Goal: Task Accomplishment & Management: Complete application form

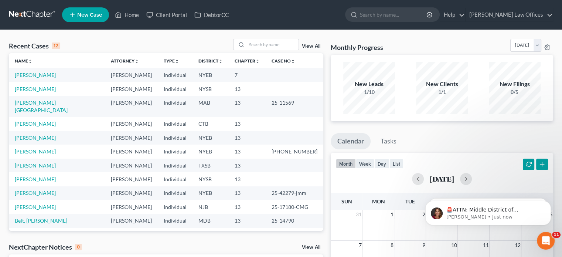
click at [94, 16] on span "New Case" at bounding box center [89, 15] width 25 height 6
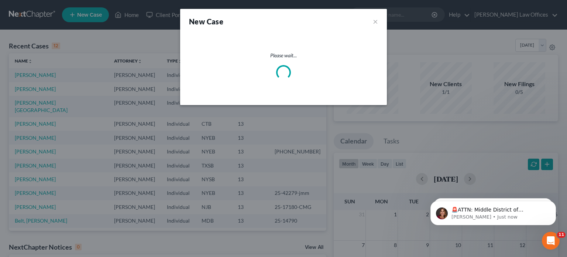
select select "53"
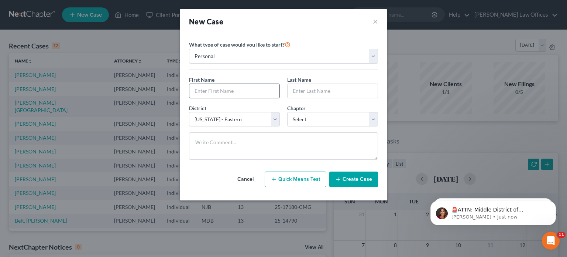
click at [226, 84] on input "text" at bounding box center [234, 91] width 90 height 14
type input "Eccie"
click at [303, 88] on input "text" at bounding box center [333, 91] width 90 height 14
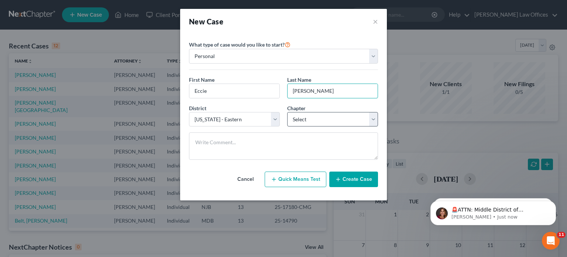
type input "[PERSON_NAME]"
drag, startPoint x: 331, startPoint y: 120, endPoint x: 330, endPoint y: 124, distance: 4.9
click at [331, 120] on select "Select 7 11 12 13" at bounding box center [332, 119] width 91 height 15
select select "3"
click at [287, 112] on select "Select 7 11 12 13" at bounding box center [332, 119] width 91 height 15
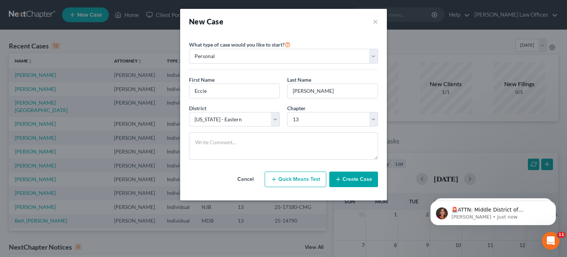
click at [360, 179] on button "Create Case" at bounding box center [353, 179] width 49 height 16
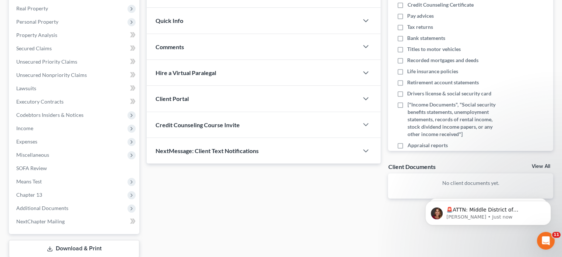
scroll to position [162, 0]
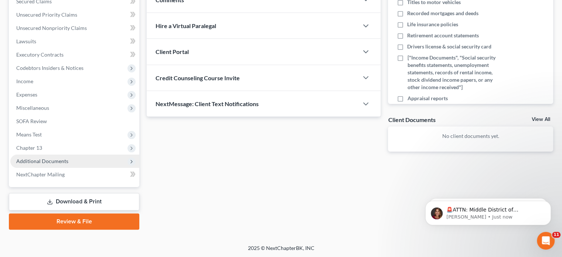
click at [47, 160] on span "Additional Documents" at bounding box center [42, 161] width 52 height 6
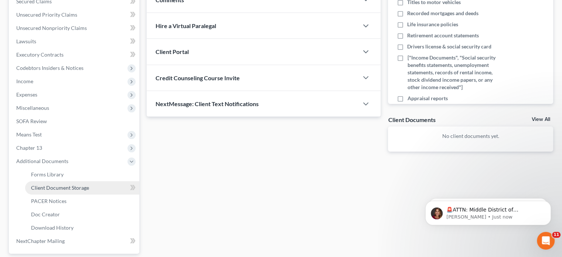
click at [52, 187] on span "Client Document Storage" at bounding box center [60, 187] width 58 height 6
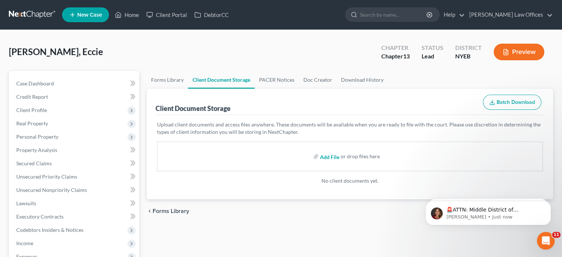
click at [321, 156] on input "file" at bounding box center [329, 156] width 18 height 13
type input "C:\fakepath\Creditor_Matrix (1).csv"
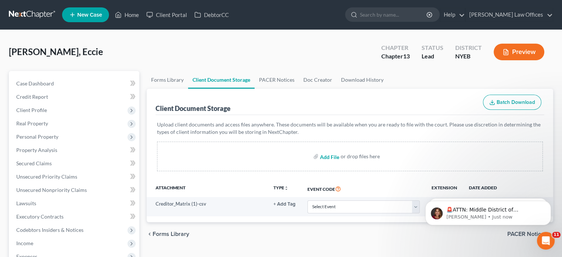
click at [331, 156] on input "file" at bounding box center [329, 156] width 18 height 13
type input "C:\fakepath\credit-report.pdf"
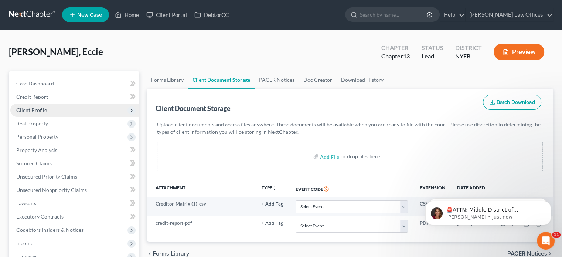
click at [40, 110] on span "Client Profile" at bounding box center [31, 110] width 31 height 6
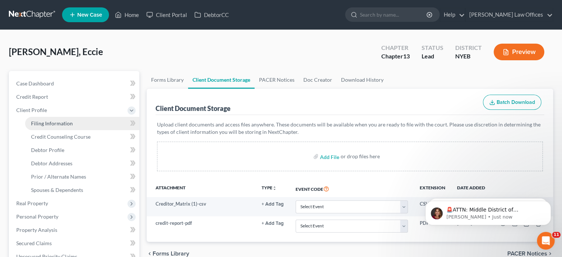
click at [65, 124] on span "Filing Information" at bounding box center [52, 123] width 42 height 6
select select "1"
select select "0"
select select "3"
select select "53"
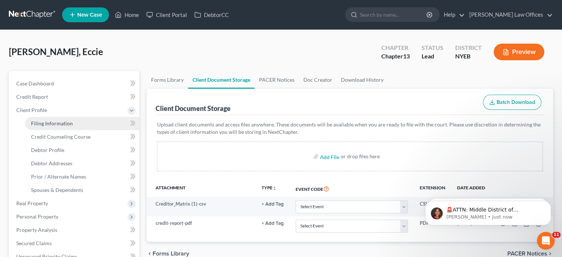
select select "22"
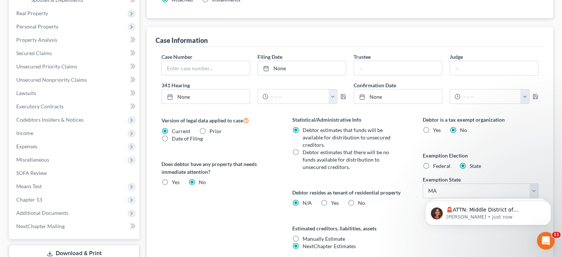
scroll to position [222, 0]
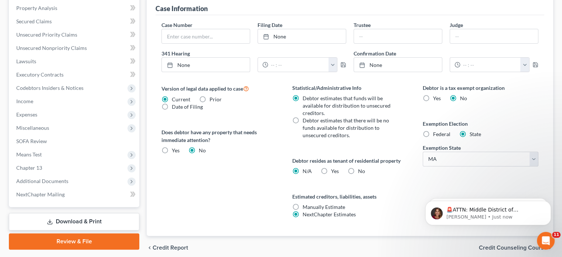
click at [433, 134] on label "Federal" at bounding box center [441, 133] width 17 height 7
click at [436, 134] on input "Federal" at bounding box center [438, 132] width 5 height 5
radio input "true"
radio input "false"
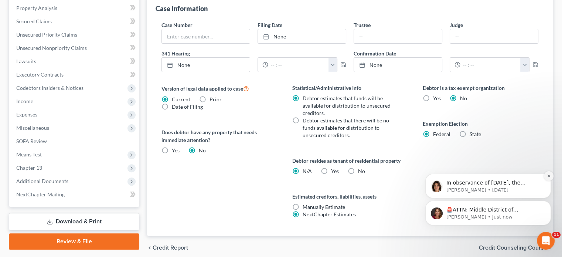
drag, startPoint x: 547, startPoint y: 178, endPoint x: 546, endPoint y: 158, distance: 20.0
click at [548, 178] on button "Dismiss notification" at bounding box center [549, 176] width 8 height 8
click at [549, 203] on icon "Dismiss notification" at bounding box center [548, 202] width 3 height 3
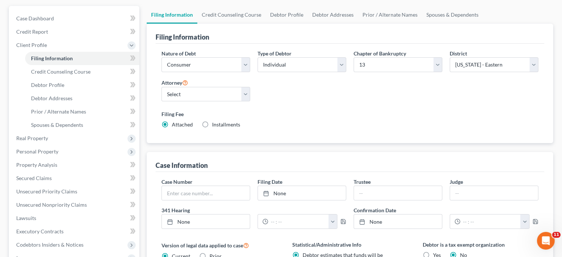
scroll to position [0, 0]
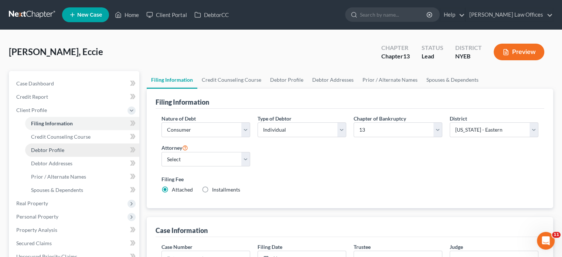
click at [50, 149] on span "Debtor Profile" at bounding box center [47, 150] width 33 height 6
select select "0"
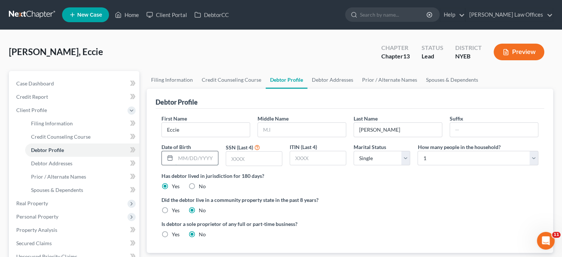
click at [199, 156] on input "text" at bounding box center [196, 158] width 42 height 14
type input "[DATE]"
click at [245, 158] on input "text" at bounding box center [254, 158] width 56 height 14
type input "6796"
click at [431, 158] on select "Select 1 2 3 4 5 6 7 8 9 10 11 12 13 14 15 16 17 18 19 20" at bounding box center [477, 158] width 121 height 15
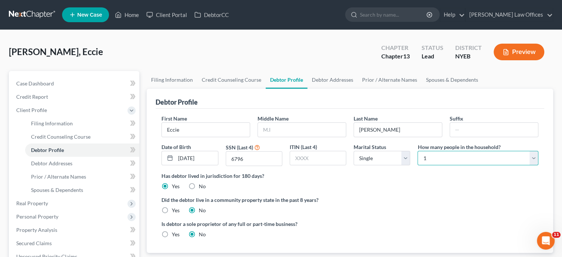
click at [430, 158] on select "Select 1 2 3 4 5 6 7 8 9 10 11 12 13 14 15 16 17 18 19 20" at bounding box center [477, 158] width 121 height 15
click at [426, 157] on select "Select 1 2 3 4 5 6 7 8 9 10 11 12 13 14 15 16 17 18 19 20" at bounding box center [477, 158] width 121 height 15
select select "1"
click at [417, 151] on select "Select 1 2 3 4 5 6 7 8 9 10 11 12 13 14 15 16 17 18 19 20" at bounding box center [477, 158] width 121 height 15
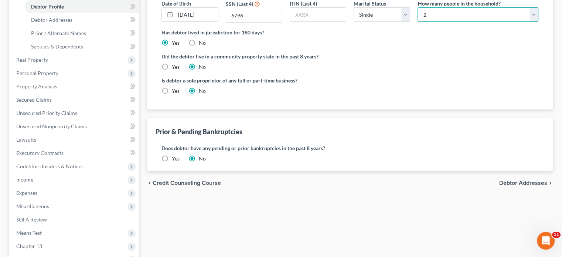
scroll to position [148, 0]
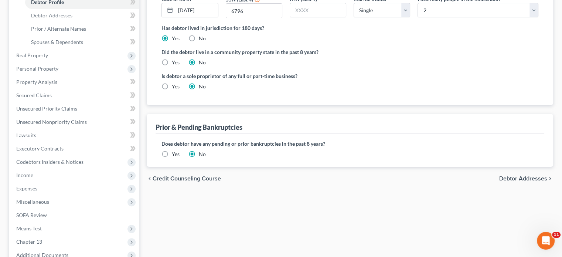
click at [523, 178] on span "Debtor Addresses" at bounding box center [523, 178] width 48 height 6
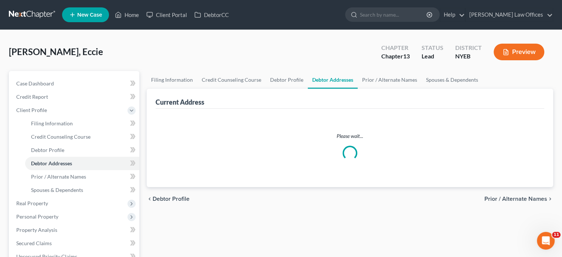
select select "0"
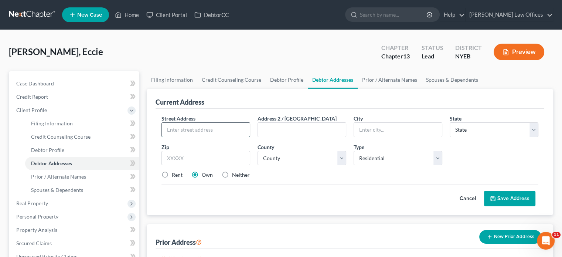
click at [222, 127] on input "text" at bounding box center [206, 130] width 88 height 14
type input "26 [GEOGRAPHIC_DATA]"
click at [390, 129] on input "text" at bounding box center [398, 130] width 88 height 14
type input "[GEOGRAPHIC_DATA]"
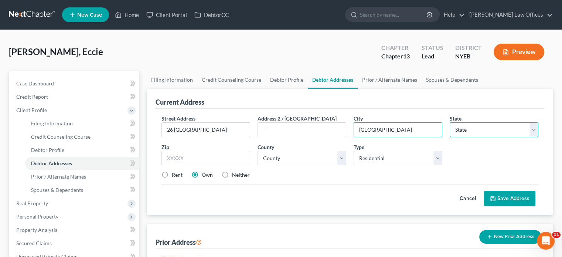
click at [482, 129] on select "State [US_STATE] AK AR AZ CA CO CT DE DC [GEOGRAPHIC_DATA] [GEOGRAPHIC_DATA] GU…" at bounding box center [494, 129] width 89 height 15
select select "35"
click at [450, 122] on select "State [US_STATE] AK AR AZ CA CO CT DE DC [GEOGRAPHIC_DATA] [GEOGRAPHIC_DATA] GU…" at bounding box center [494, 129] width 89 height 15
click at [199, 157] on input "text" at bounding box center [205, 158] width 89 height 15
type input "11207"
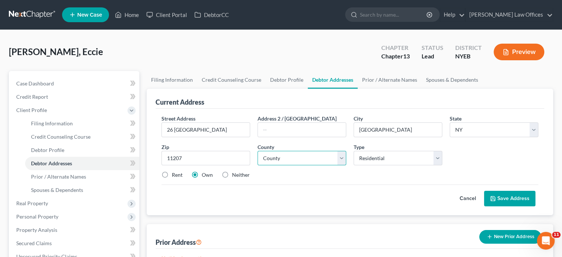
click at [276, 157] on select "County [GEOGRAPHIC_DATA] [GEOGRAPHIC_DATA] [GEOGRAPHIC_DATA] [GEOGRAPHIC_DATA] …" at bounding box center [301, 158] width 89 height 15
select select "23"
click at [257, 151] on select "County [GEOGRAPHIC_DATA] [GEOGRAPHIC_DATA] [GEOGRAPHIC_DATA] [GEOGRAPHIC_DATA] …" at bounding box center [301, 158] width 89 height 15
click at [508, 195] on button "Save Address" at bounding box center [509, 199] width 51 height 16
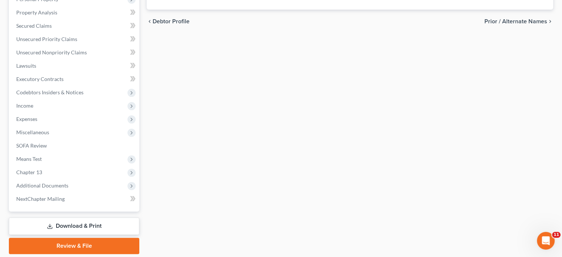
scroll to position [205, 0]
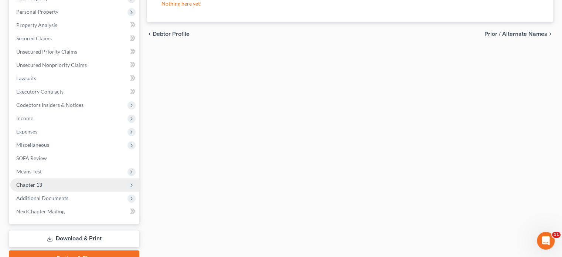
click at [40, 184] on span "Chapter 13" at bounding box center [29, 184] width 26 height 6
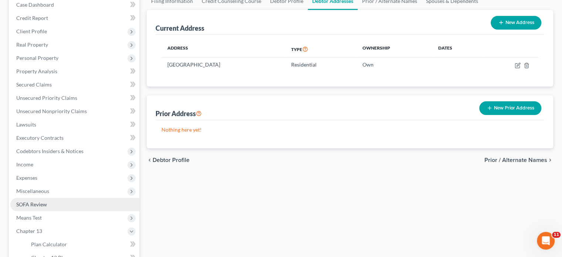
scroll to position [14, 0]
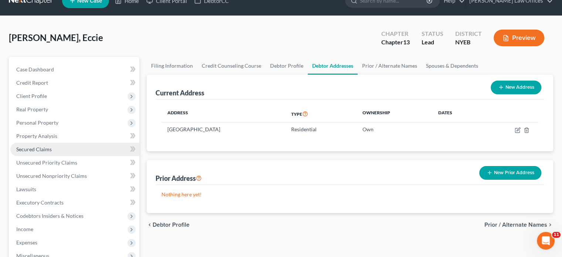
click at [52, 150] on link "Secured Claims" at bounding box center [74, 149] width 129 height 13
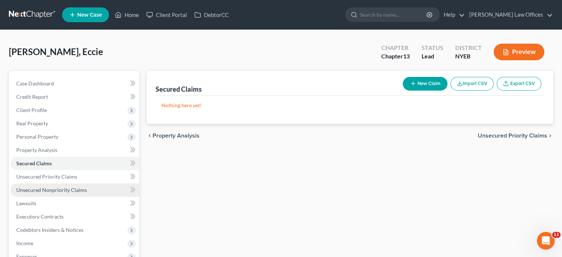
click at [46, 191] on span "Unsecured Nonpriority Claims" at bounding box center [51, 190] width 71 height 6
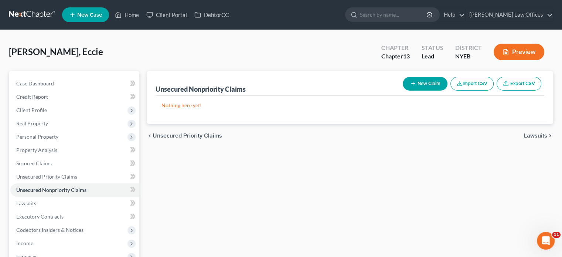
click at [476, 82] on button "Import CSV" at bounding box center [471, 84] width 43 height 14
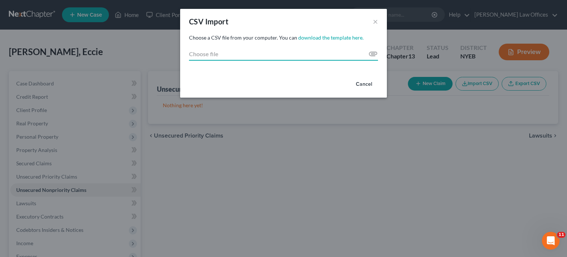
click at [377, 52] on input "Choose file" at bounding box center [283, 53] width 189 height 13
type input "C:\fakepath\Creditor_Matrix (1).csv"
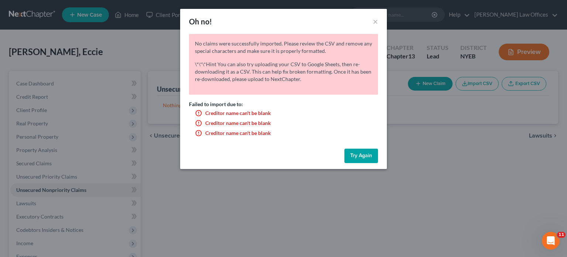
click at [371, 154] on button "Try Again" at bounding box center [362, 155] width 34 height 15
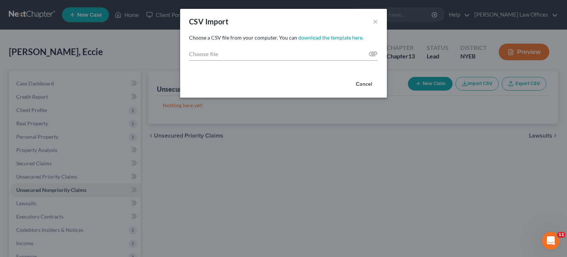
click at [366, 85] on button "Cancel" at bounding box center [364, 84] width 28 height 15
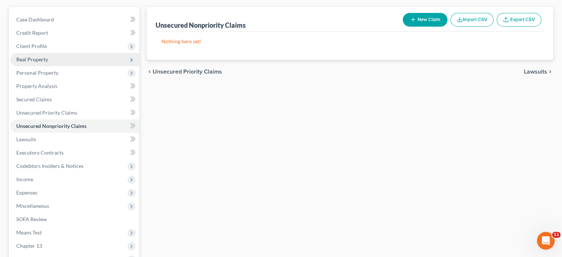
scroll to position [51, 0]
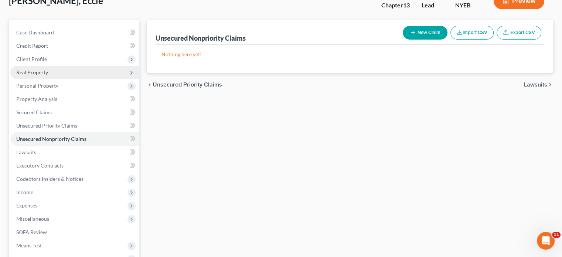
click at [57, 72] on span "Real Property" at bounding box center [74, 72] width 129 height 13
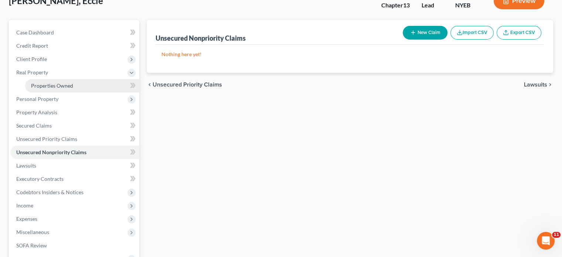
click at [56, 85] on span "Properties Owned" at bounding box center [52, 85] width 42 height 6
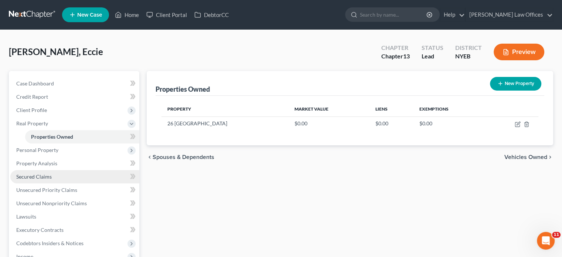
click at [65, 174] on link "Secured Claims" at bounding box center [74, 176] width 129 height 13
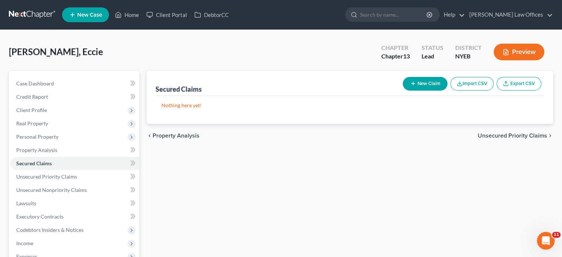
click at [471, 80] on button "Import CSV" at bounding box center [471, 84] width 43 height 14
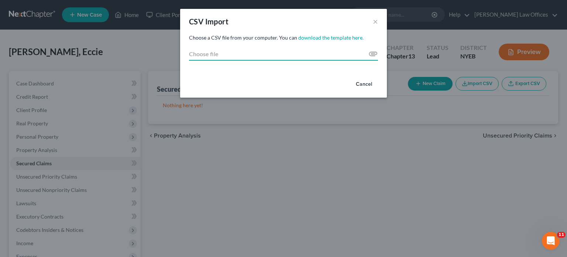
click at [373, 54] on input "Choose file" at bounding box center [283, 53] width 189 height 13
type input "C:\fakepath\Creditor_Matrix (1).csv"
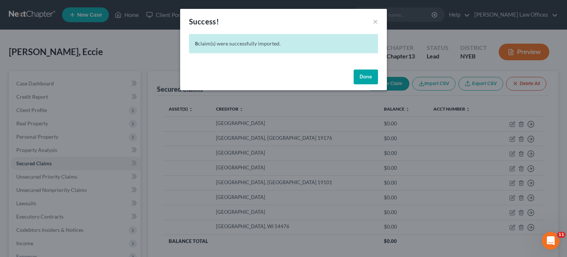
click at [369, 74] on button "Done" at bounding box center [366, 76] width 24 height 15
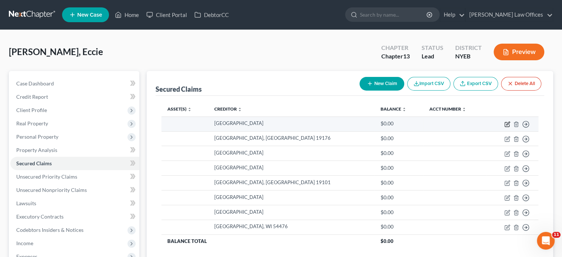
click at [505, 125] on icon "button" at bounding box center [507, 124] width 4 height 4
select select "33"
select select "0"
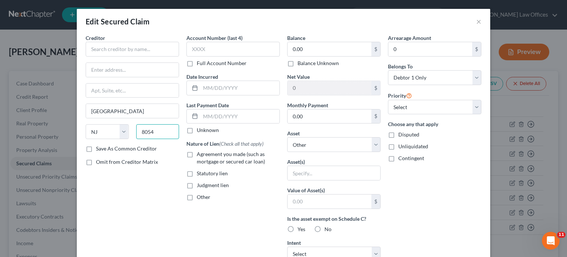
click at [138, 133] on input "8054" at bounding box center [157, 131] width 43 height 15
type input "08054"
click at [476, 22] on button "×" at bounding box center [478, 21] width 5 height 9
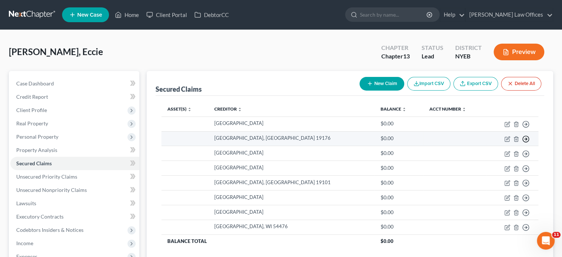
click at [526, 139] on polyline "button" at bounding box center [526, 138] width 1 height 3
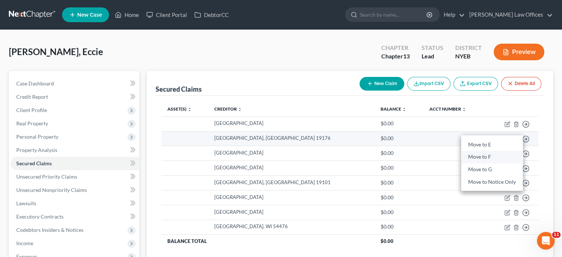
click at [491, 158] on link "Move to F" at bounding box center [492, 157] width 62 height 13
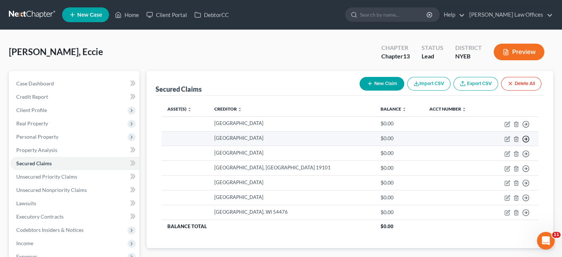
click at [523, 139] on icon "button" at bounding box center [525, 138] width 7 height 7
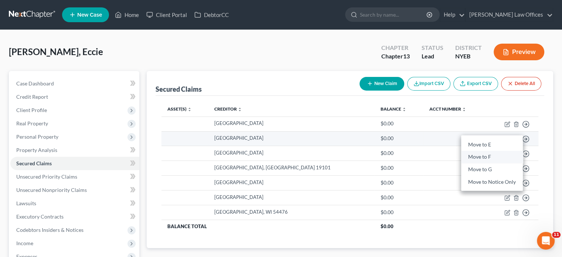
click at [489, 157] on link "Move to F" at bounding box center [492, 157] width 62 height 13
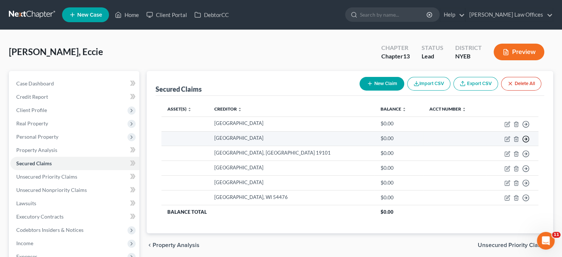
click at [526, 139] on polyline "button" at bounding box center [526, 138] width 1 height 3
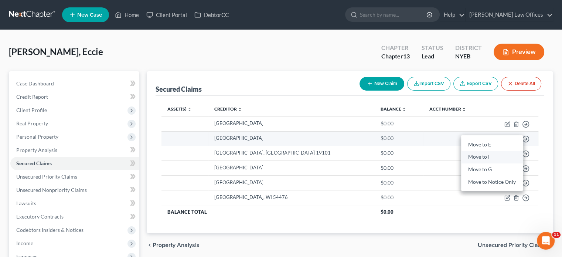
click at [484, 157] on link "Move to F" at bounding box center [492, 157] width 62 height 13
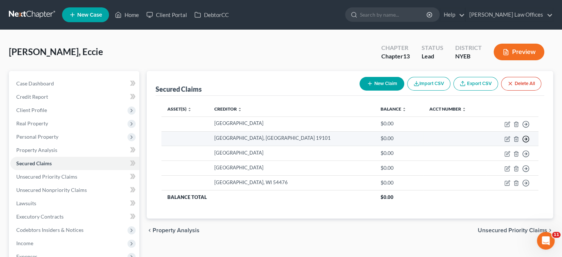
click at [526, 136] on icon "button" at bounding box center [525, 138] width 7 height 7
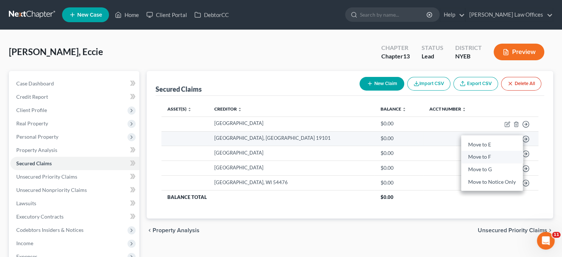
click at [477, 157] on link "Move to F" at bounding box center [492, 157] width 62 height 13
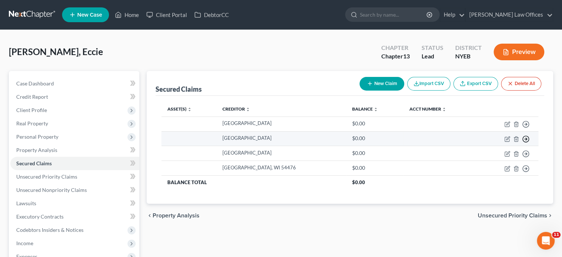
click at [523, 140] on circle "button" at bounding box center [526, 139] width 6 height 6
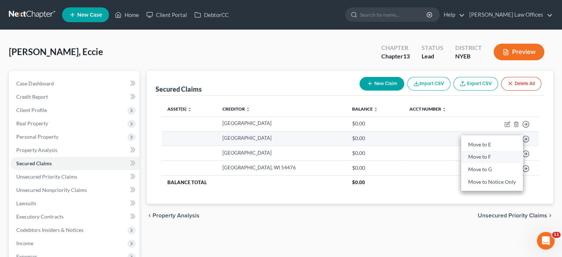
click at [484, 156] on link "Move to F" at bounding box center [492, 157] width 62 height 13
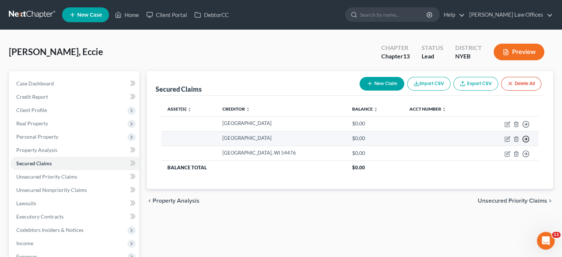
click at [525, 140] on icon "button" at bounding box center [525, 138] width 7 height 7
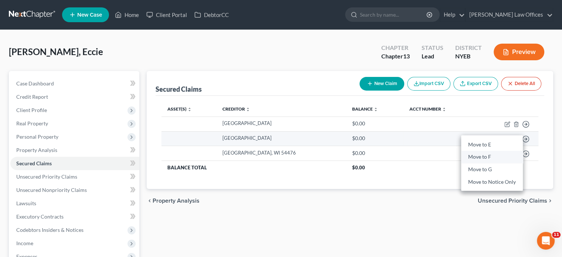
click at [497, 159] on link "Move to F" at bounding box center [492, 157] width 62 height 13
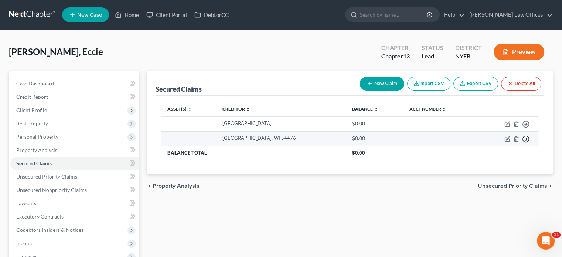
click at [524, 140] on icon "button" at bounding box center [525, 138] width 7 height 7
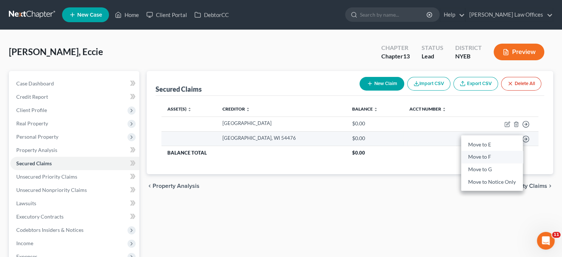
click at [486, 155] on link "Move to F" at bounding box center [492, 157] width 62 height 13
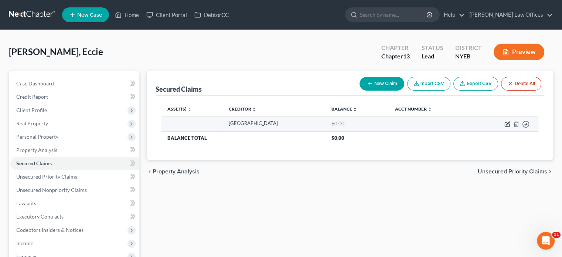
click at [507, 124] on icon "button" at bounding box center [507, 124] width 6 height 6
select select "33"
select select "0"
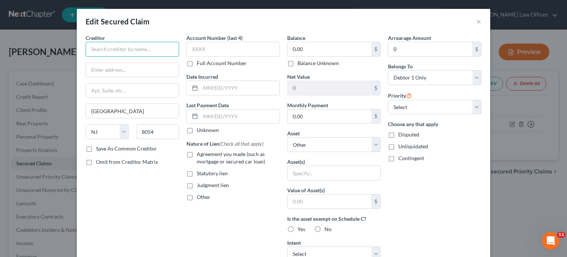
click at [130, 49] on input "text" at bounding box center [132, 49] width 93 height 15
type input "PHH Mortgage"
click at [157, 75] on input "text" at bounding box center [132, 70] width 93 height 14
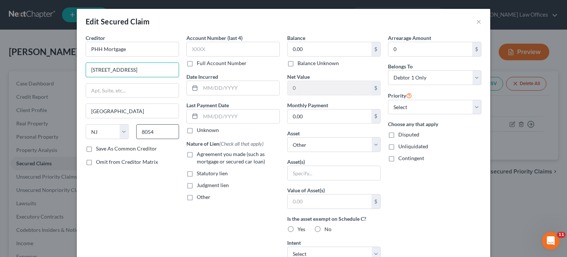
type input "[STREET_ADDRESS]"
click at [139, 132] on input "8054" at bounding box center [157, 131] width 43 height 15
type input "08054"
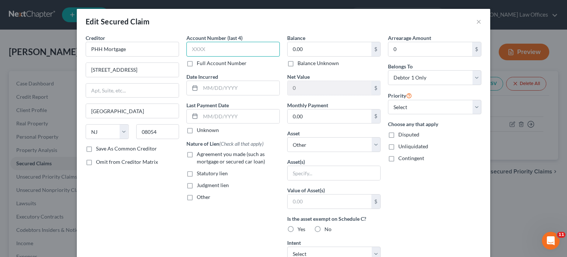
click at [230, 51] on input "text" at bounding box center [233, 49] width 93 height 15
type input "1369"
click at [307, 50] on input "0.00" at bounding box center [330, 49] width 84 height 14
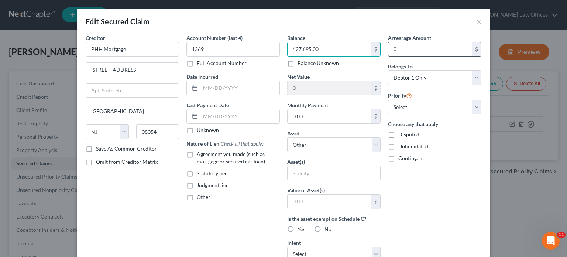
type input "427,695.00"
click at [402, 54] on input "0" at bounding box center [431, 49] width 84 height 14
type input "9,014"
click at [472, 80] on select "Select Debtor 1 Only Debtor 2 Only Debtor 1 And Debtor 2 Only At Least One Of T…" at bounding box center [434, 77] width 93 height 15
click at [388, 70] on select "Select Debtor 1 Only Debtor 2 Only Debtor 1 And Debtor 2 Only At Least One Of T…" at bounding box center [434, 77] width 93 height 15
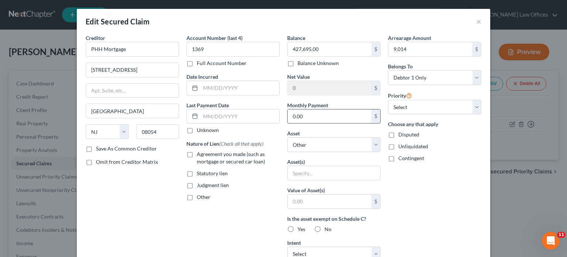
click at [314, 115] on input "0.00" at bounding box center [330, 116] width 84 height 14
type input "1,772.00"
click at [371, 147] on select "Select Other Multiple Assets 26 [GEOGRAPHIC_DATA] - $0.0" at bounding box center [333, 144] width 93 height 15
select select "2"
click at [287, 137] on select "Select Other Multiple Assets 26 [GEOGRAPHIC_DATA] - $0.0" at bounding box center [333, 144] width 93 height 15
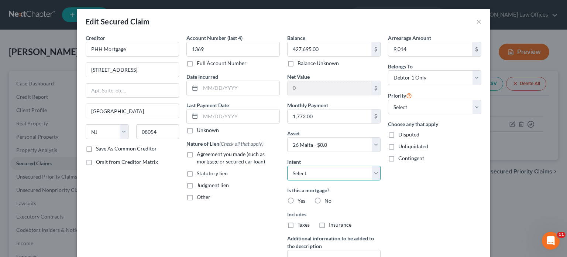
click at [375, 174] on select "Select Surrender Redeem Reaffirm Avoid Other" at bounding box center [333, 172] width 93 height 15
select select "4"
click at [287, 165] on select "Select Surrender Redeem Reaffirm Avoid Other" at bounding box center [333, 172] width 93 height 15
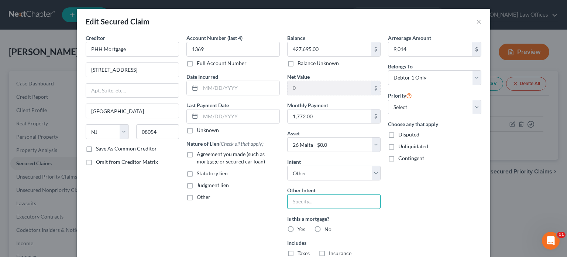
click at [331, 197] on input "text" at bounding box center [333, 201] width 93 height 15
drag, startPoint x: 365, startPoint y: 202, endPoint x: 349, endPoint y: 201, distance: 15.5
click at [349, 201] on input "pay arrears inside the plan79815" at bounding box center [333, 201] width 93 height 15
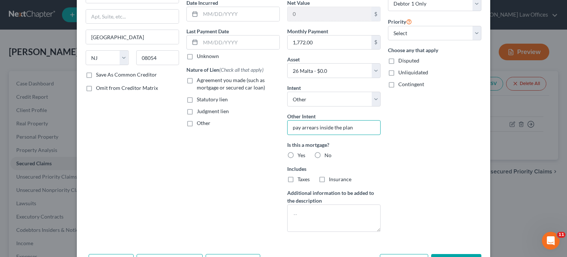
type input "pay arrears inside the plan"
drag, startPoint x: 287, startPoint y: 155, endPoint x: 292, endPoint y: 156, distance: 5.7
click at [298, 155] on label "Yes" at bounding box center [302, 154] width 8 height 7
click at [301, 155] on input "Yes" at bounding box center [303, 153] width 5 height 5
radio input "true"
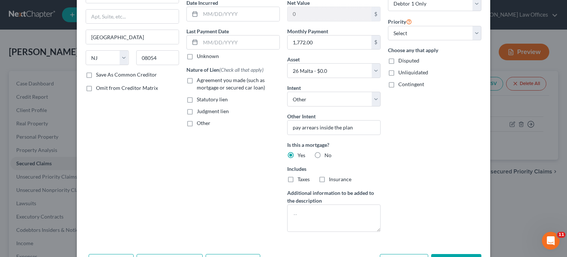
click at [325, 154] on label "No" at bounding box center [328, 154] width 7 height 7
click at [328, 154] on input "No" at bounding box center [330, 153] width 5 height 5
radio input "true"
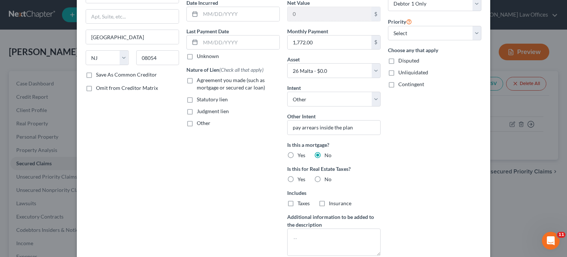
click at [325, 154] on label "No" at bounding box center [328, 154] width 7 height 7
click at [328, 154] on input "No" at bounding box center [330, 153] width 5 height 5
click at [284, 152] on div "Balance 427,695.00 $ Balance Unknown Balance Undetermined 427,695.00 $ Balance …" at bounding box center [334, 110] width 101 height 301
click at [298, 152] on label "Yes" at bounding box center [302, 154] width 8 height 7
click at [301, 152] on input "Yes" at bounding box center [303, 153] width 5 height 5
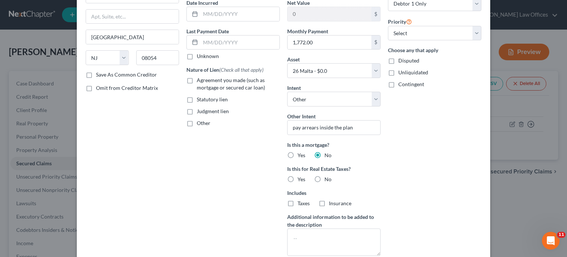
radio input "true"
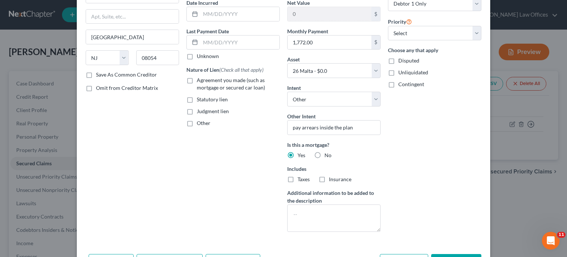
click at [298, 181] on label "Taxes" at bounding box center [304, 178] width 12 height 7
click at [301, 180] on input "Taxes" at bounding box center [303, 177] width 5 height 5
checkbox input "true"
click at [329, 181] on label "Insurance" at bounding box center [340, 178] width 23 height 7
click at [332, 180] on input "Insurance" at bounding box center [334, 177] width 5 height 5
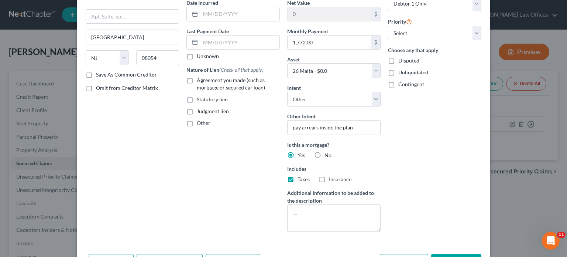
checkbox input "true"
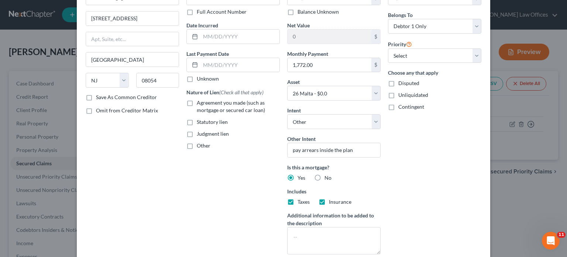
scroll to position [0, 0]
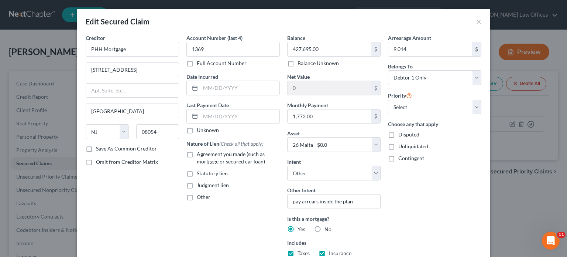
click at [197, 153] on label "Agreement you made (such as mortgage or secured car loan)" at bounding box center [238, 157] width 83 height 15
click at [200, 153] on input "Agreement you made (such as mortgage or secured car loan)" at bounding box center [202, 152] width 5 height 5
checkbox input "true"
click at [197, 130] on label "Unknown" at bounding box center [208, 129] width 22 height 7
click at [200, 130] on input "Unknown" at bounding box center [202, 128] width 5 height 5
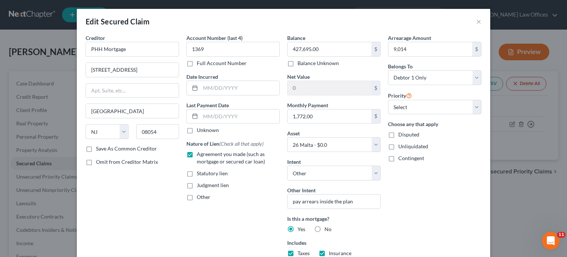
checkbox input "true"
click at [214, 91] on input "text" at bounding box center [240, 88] width 79 height 14
click at [212, 86] on input "07132007" at bounding box center [240, 88] width 79 height 14
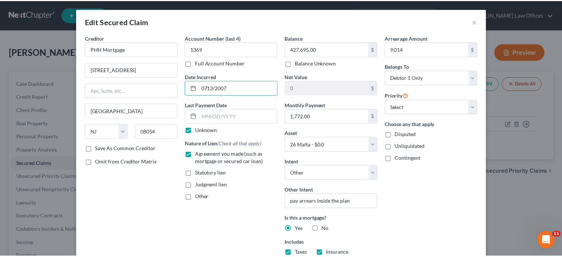
scroll to position [106, 0]
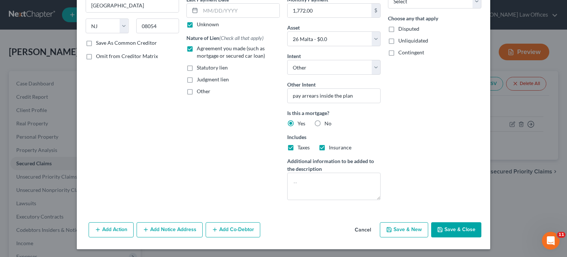
type input "0713/2007"
click at [451, 224] on button "Save & Close" at bounding box center [456, 230] width 50 height 16
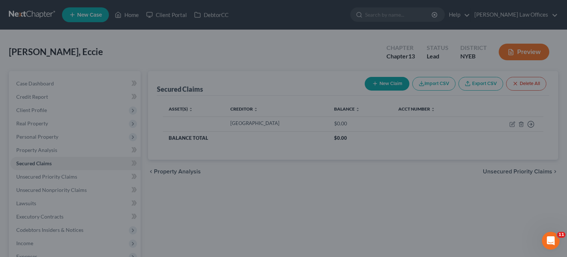
select select
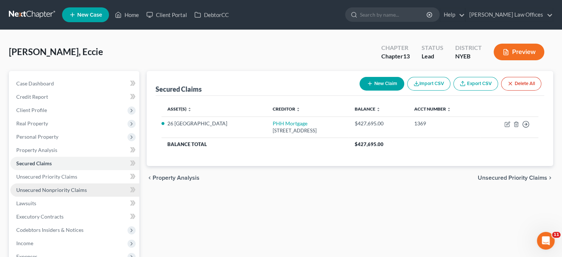
click at [30, 190] on span "Unsecured Nonpriority Claims" at bounding box center [51, 190] width 71 height 6
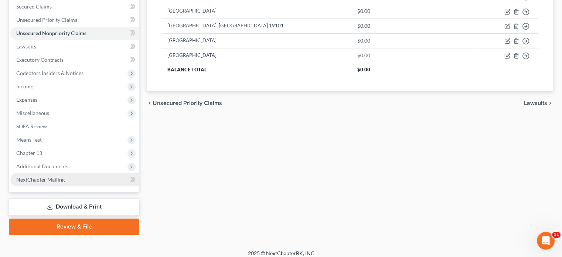
scroll to position [162, 0]
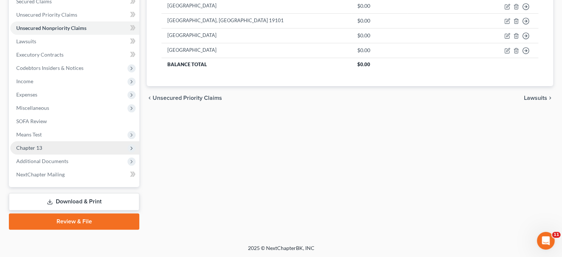
click at [40, 147] on span "Chapter 13" at bounding box center [29, 147] width 26 height 6
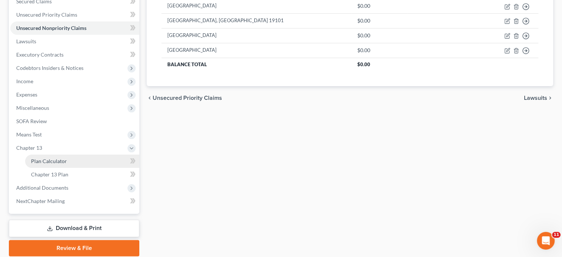
click at [42, 158] on span "Plan Calculator" at bounding box center [49, 161] width 36 height 6
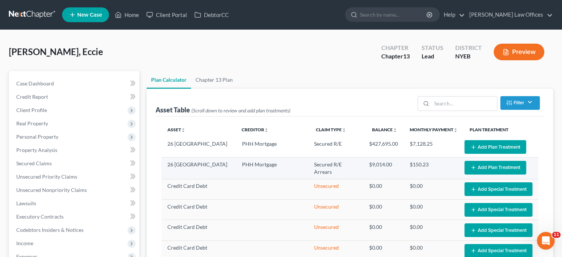
select select "59"
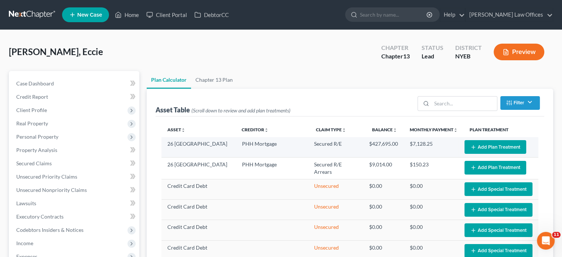
click at [476, 145] on button "Add Plan Treatment" at bounding box center [495, 147] width 62 height 14
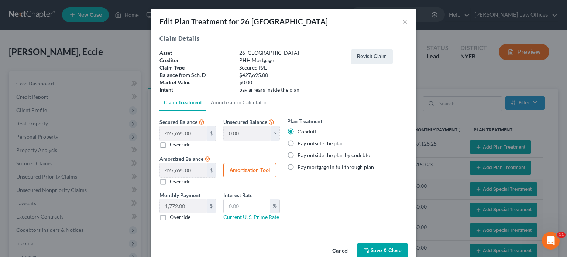
click at [298, 143] on label "Pay outside the plan" at bounding box center [321, 143] width 46 height 7
click at [301, 143] on input "Pay outside the plan" at bounding box center [303, 142] width 5 height 5
radio input "true"
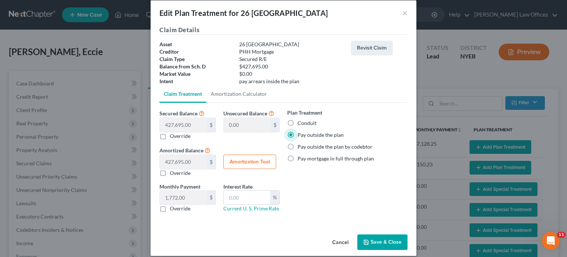
scroll to position [16, 0]
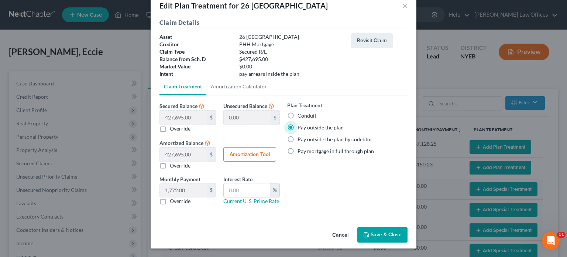
click at [391, 230] on button "Save & Close" at bounding box center [383, 235] width 50 height 16
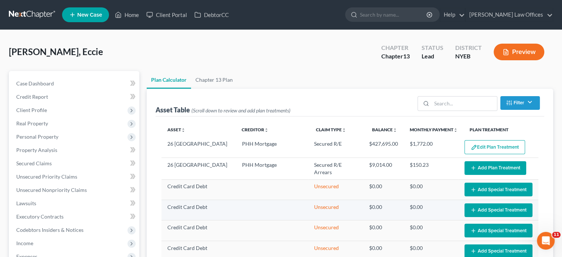
select select "59"
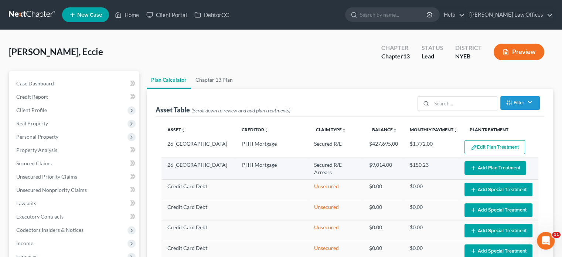
click at [474, 170] on button "Add Plan Treatment" at bounding box center [495, 168] width 62 height 14
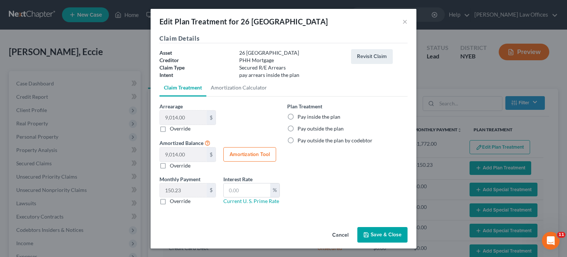
click at [253, 156] on button "Amortization Tool" at bounding box center [249, 154] width 53 height 15
type input "9,014.00"
type input "60"
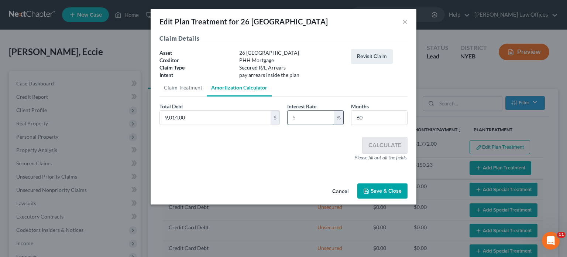
click at [309, 119] on input "text" at bounding box center [311, 117] width 47 height 14
click at [377, 189] on button "Save & Close" at bounding box center [383, 191] width 50 height 16
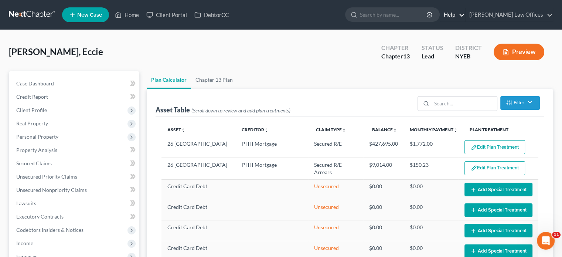
select select "59"
click at [33, 123] on span "Real Property" at bounding box center [32, 123] width 32 height 6
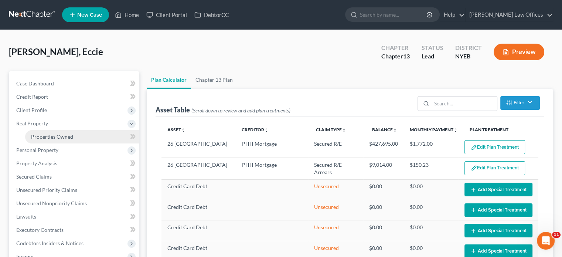
click at [49, 136] on span "Properties Owned" at bounding box center [52, 136] width 42 height 6
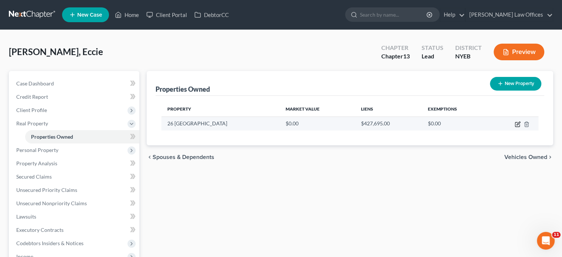
click at [516, 124] on icon "button" at bounding box center [518, 124] width 6 height 6
select select "35"
select select "23"
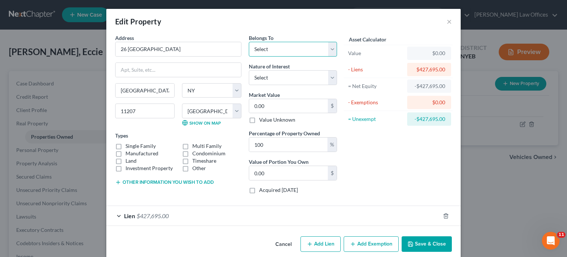
click at [273, 49] on select "Select Debtor 1 Only Debtor 2 Only Debtor 1 And Debtor 2 Only At Least One Of T…" at bounding box center [293, 49] width 88 height 15
select select "0"
click at [249, 42] on select "Select Debtor 1 Only Debtor 2 Only Debtor 1 And Debtor 2 Only At Least One Of T…" at bounding box center [293, 49] width 88 height 15
click at [283, 77] on select "Select Fee Simple Joint Tenant Life Estate Equitable Interest Future Interest T…" at bounding box center [293, 77] width 88 height 15
select select "0"
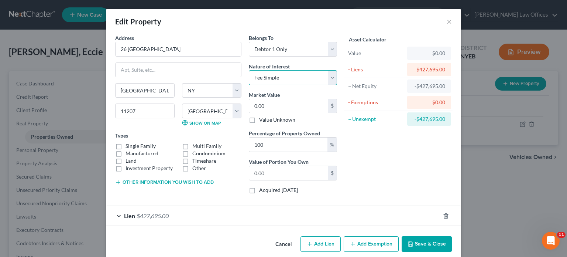
click at [249, 70] on select "Select Fee Simple Joint Tenant Life Estate Equitable Interest Future Interest T…" at bounding box center [293, 77] width 88 height 15
click at [280, 105] on input "0.00" at bounding box center [288, 106] width 79 height 14
type input "6"
type input "6.00"
type input "64"
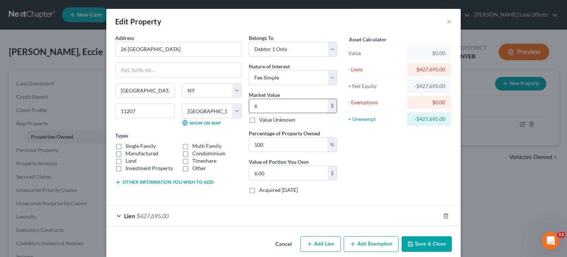
type input "64.00"
type input "644"
type input "644.00"
type input "6440"
type input "6,440.00"
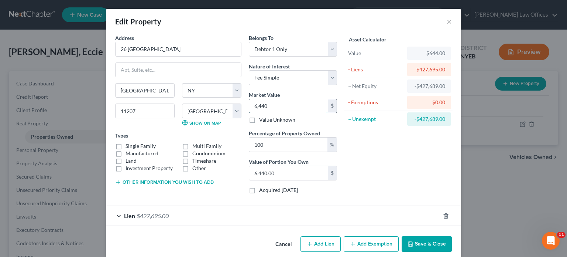
type input "6,4400"
type input "64,400.00"
type input "64,4000"
type input "644,000.00"
type input "644,00"
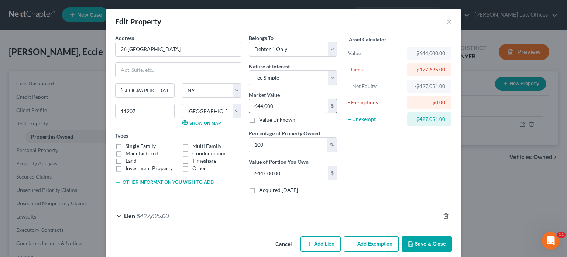
type input "64,400.00"
type input "64,40"
type input "6,440.00"
type input "6,44"
type input "644.00"
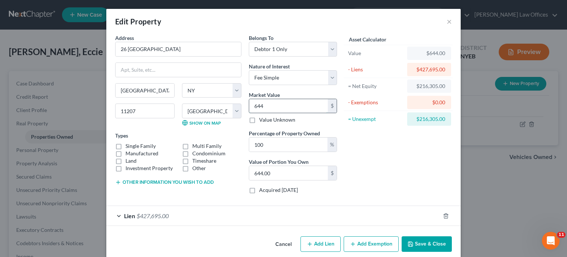
type input "64"
type input "64.00"
type input "645"
type input "645.00"
type input "6450"
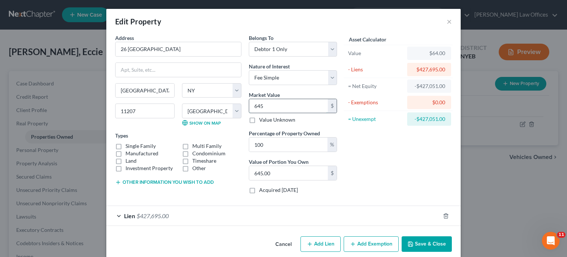
type input "6,450.00"
type input "6,4500"
type input "64,500.00"
type input "64,5000"
type input "645,000.00"
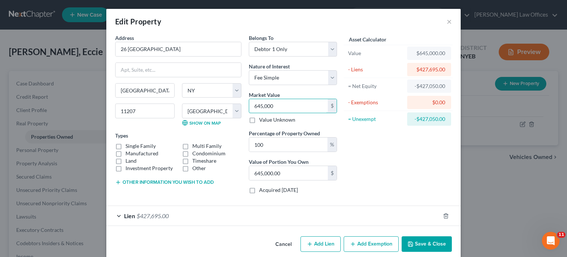
type input "645,000"
click at [126, 144] on label "Single Family" at bounding box center [141, 145] width 30 height 7
click at [129, 144] on input "Single Family" at bounding box center [131, 144] width 5 height 5
checkbox input "true"
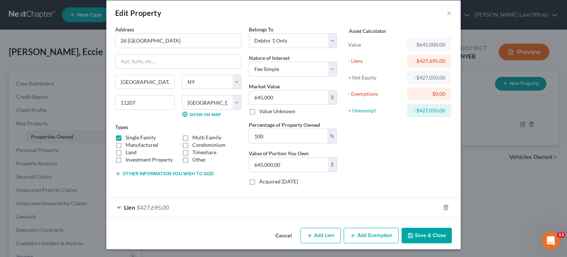
click at [370, 234] on button "Add Exemption" at bounding box center [371, 236] width 55 height 16
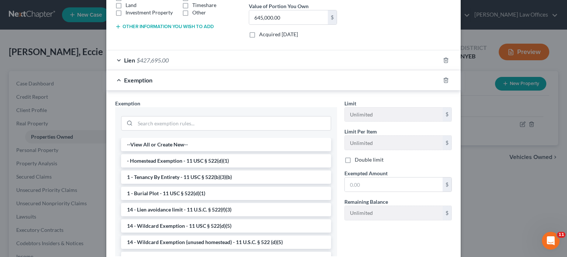
scroll to position [156, 0]
click at [211, 159] on li "- Homestead Exemption - 11 USC § 522(d)(1)" at bounding box center [226, 159] width 210 height 13
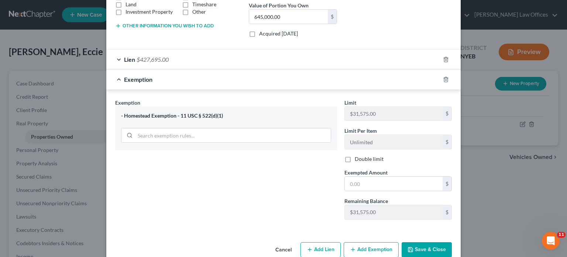
click at [355, 157] on label "Double limit" at bounding box center [369, 158] width 29 height 7
click at [358, 157] on input "Double limit" at bounding box center [360, 157] width 5 height 5
checkbox input "true"
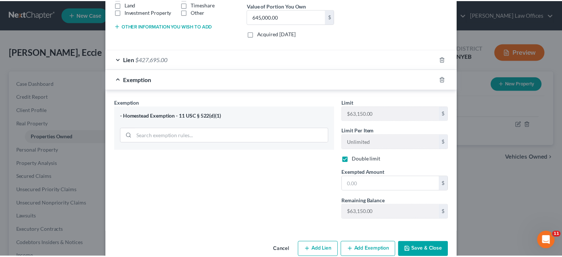
scroll to position [170, 0]
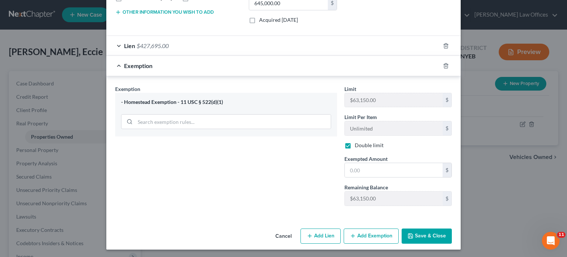
click at [387, 179] on div "Limit $31,575.00 $ Limit Per Item Unlimited $ Double limit Exempted Amount * $ …" at bounding box center [398, 148] width 115 height 127
click at [374, 170] on input "text" at bounding box center [394, 170] width 98 height 14
type input "63,150.00"
click at [425, 234] on button "Save & Close" at bounding box center [427, 236] width 50 height 16
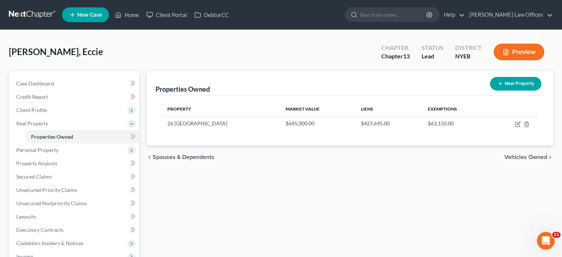
scroll to position [138, 0]
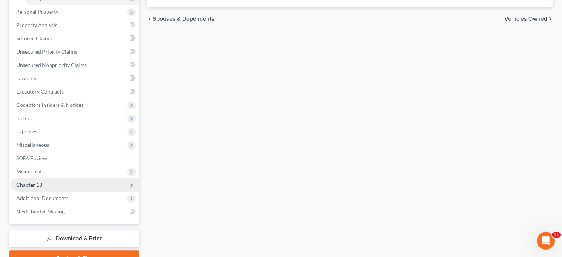
click at [33, 185] on span "Chapter 13" at bounding box center [29, 184] width 26 height 6
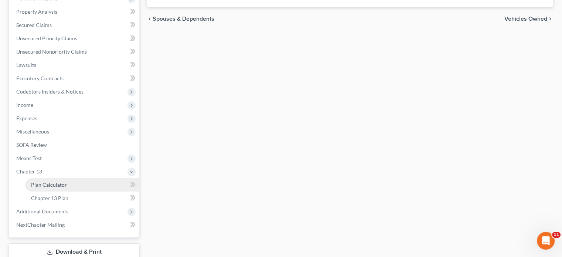
click at [38, 184] on span "Plan Calculator" at bounding box center [49, 184] width 36 height 6
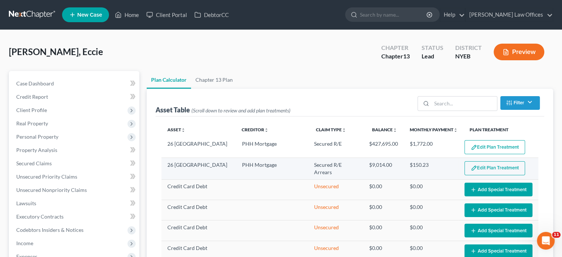
select select "59"
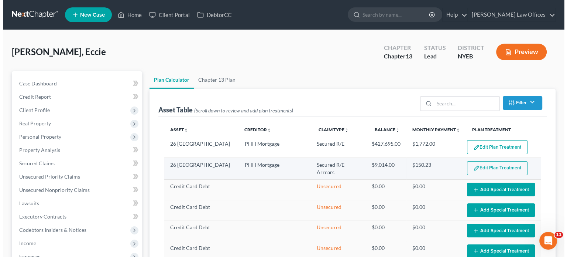
scroll to position [13, 0]
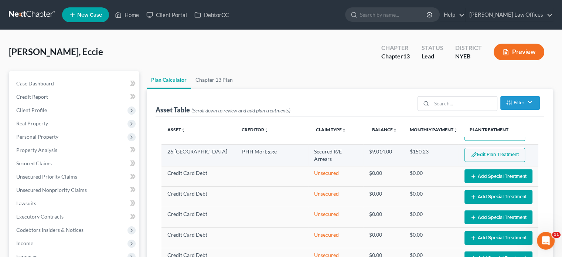
click at [475, 154] on button "Edit Plan Treatment" at bounding box center [494, 155] width 61 height 14
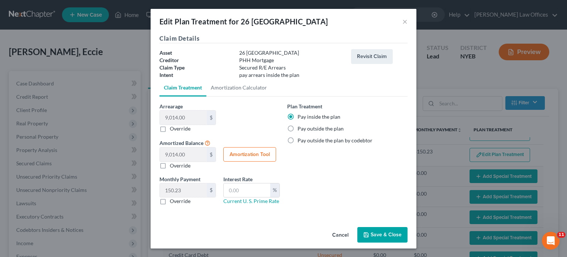
click at [250, 156] on button "Amortization Tool" at bounding box center [249, 154] width 53 height 15
type input "9,014.00"
type input "60"
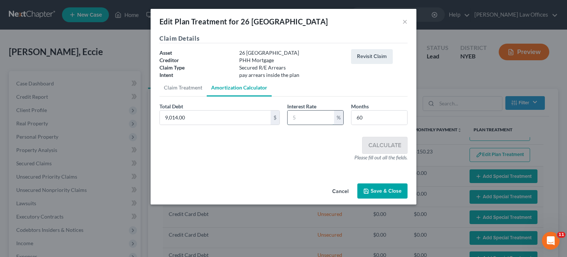
click at [304, 116] on input "text" at bounding box center [311, 117] width 47 height 14
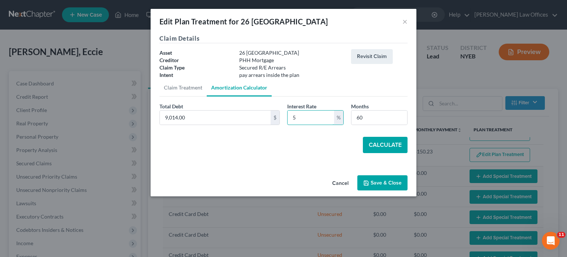
type input "5"
click at [393, 143] on button "Calculate" at bounding box center [385, 145] width 45 height 16
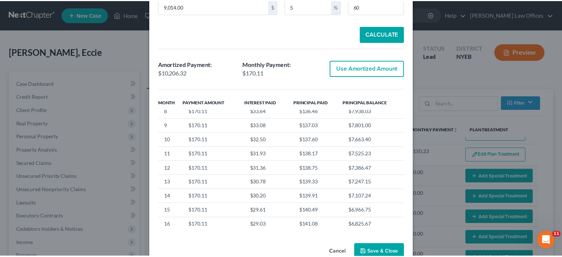
scroll to position [111, 0]
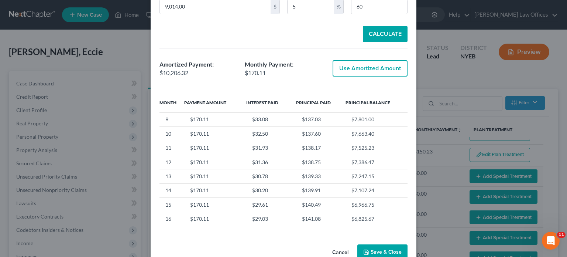
click at [379, 252] on button "Save & Close" at bounding box center [383, 252] width 50 height 16
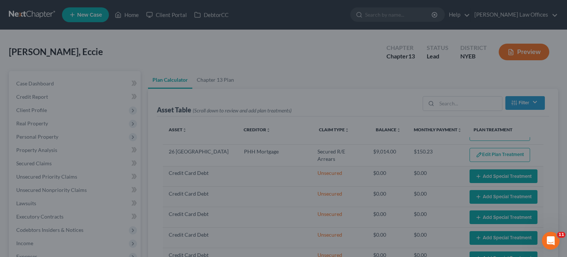
select select "59"
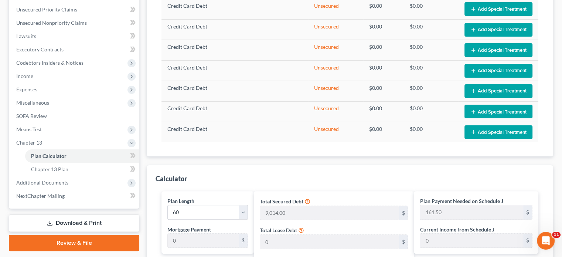
scroll to position [332, 0]
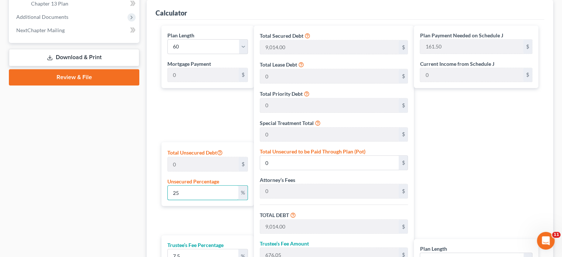
drag, startPoint x: 192, startPoint y: 189, endPoint x: 161, endPoint y: 191, distance: 30.3
click at [161, 191] on div "Total Unsecured Debt 0 $ Unsecured Percentage 25 %" at bounding box center [207, 174] width 92 height 64
type input "0"
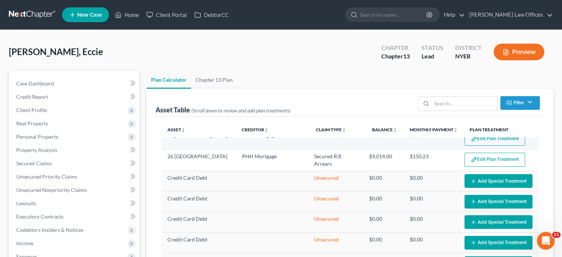
scroll to position [13, 0]
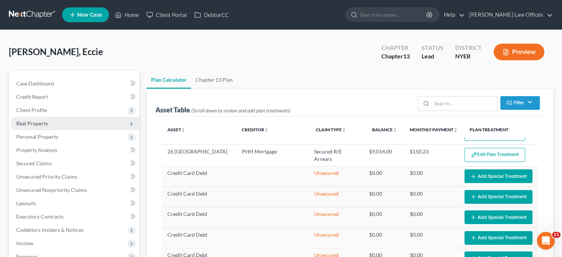
click at [39, 123] on span "Real Property" at bounding box center [32, 123] width 32 height 6
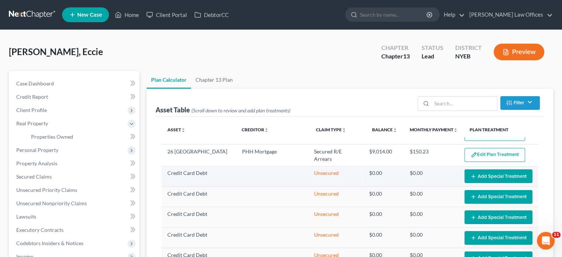
click at [474, 175] on button "Add Special Treatment" at bounding box center [498, 176] width 68 height 14
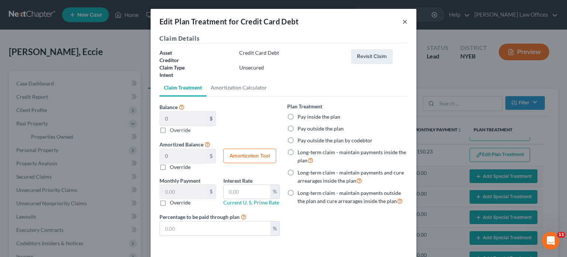
click at [403, 21] on button "×" at bounding box center [405, 21] width 5 height 9
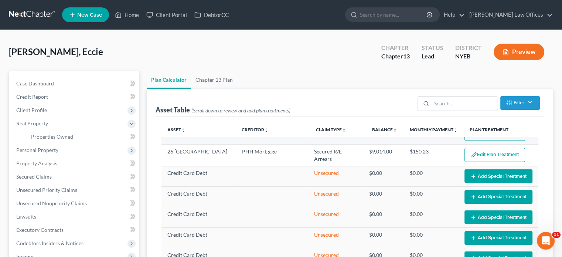
scroll to position [0, 0]
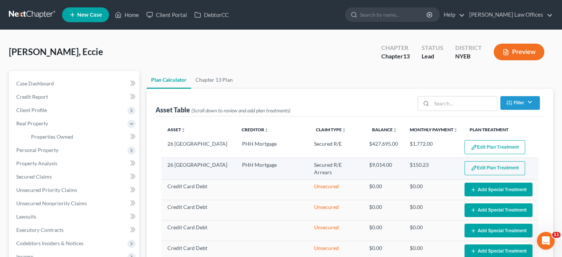
click at [485, 167] on button "Edit Plan Treatment" at bounding box center [494, 168] width 61 height 14
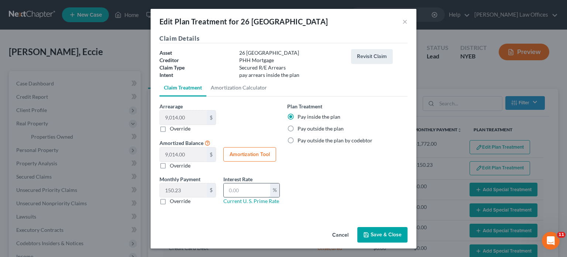
click at [238, 185] on input "text" at bounding box center [247, 190] width 47 height 14
click at [247, 154] on button "Amortization Tool" at bounding box center [249, 154] width 53 height 15
type input "9,014.00"
type input "60"
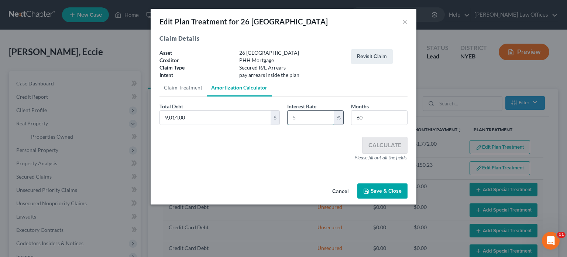
click at [312, 120] on input "text" at bounding box center [311, 117] width 47 height 14
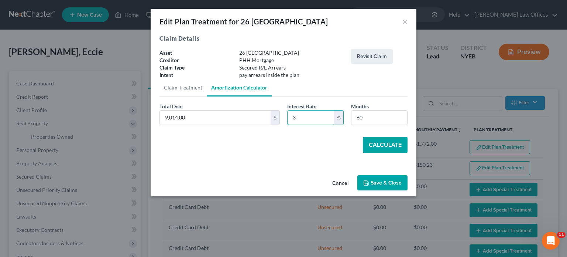
type input "3"
click at [392, 145] on button "Calculate" at bounding box center [385, 145] width 45 height 16
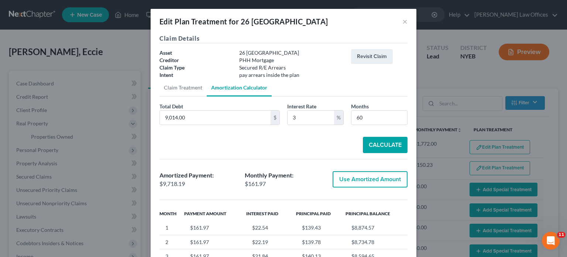
click at [361, 181] on button "Use Amortized Amount" at bounding box center [370, 179] width 75 height 16
type input "9,718.18"
checkbox input "true"
type input "161.96"
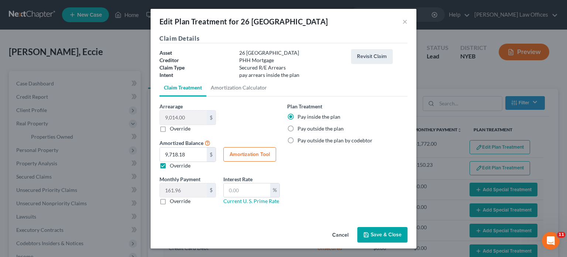
click at [379, 235] on button "Save & Close" at bounding box center [383, 235] width 50 height 16
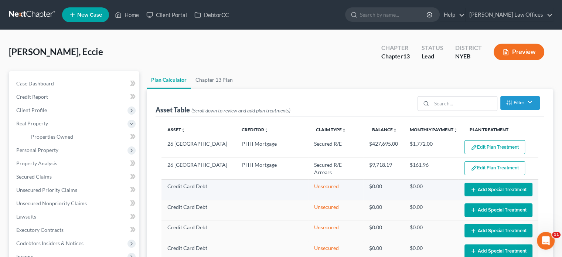
select select "59"
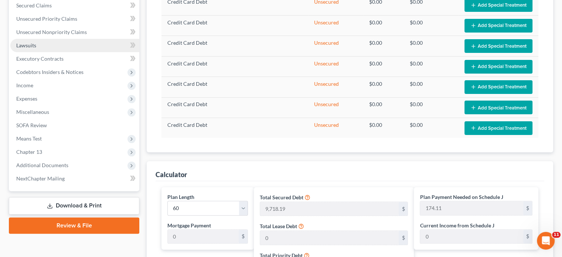
scroll to position [185, 0]
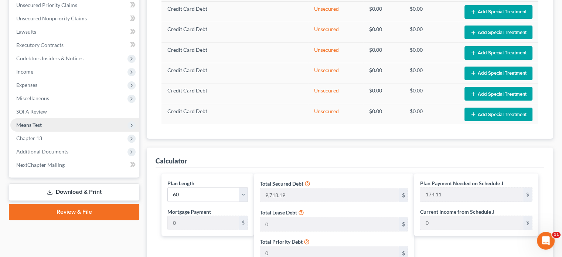
click at [31, 123] on span "Means Test" at bounding box center [28, 125] width 25 height 6
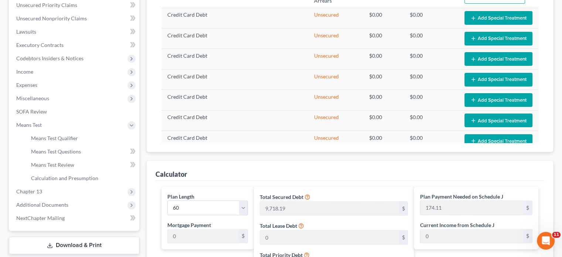
scroll to position [0, 0]
